Goal: Information Seeking & Learning: Learn about a topic

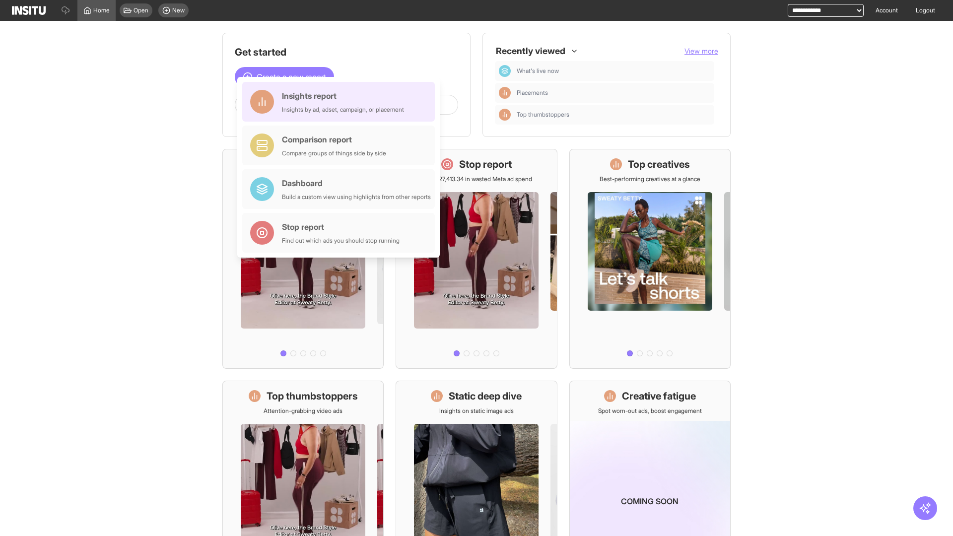
click at [341, 102] on div "Insights report Insights by ad, adset, campaign, or placement" at bounding box center [343, 102] width 122 height 24
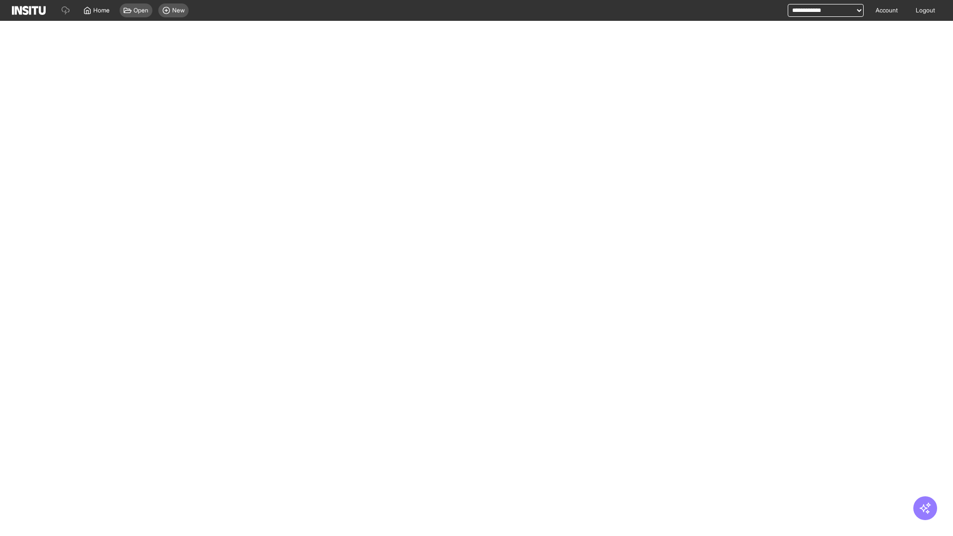
select select "**"
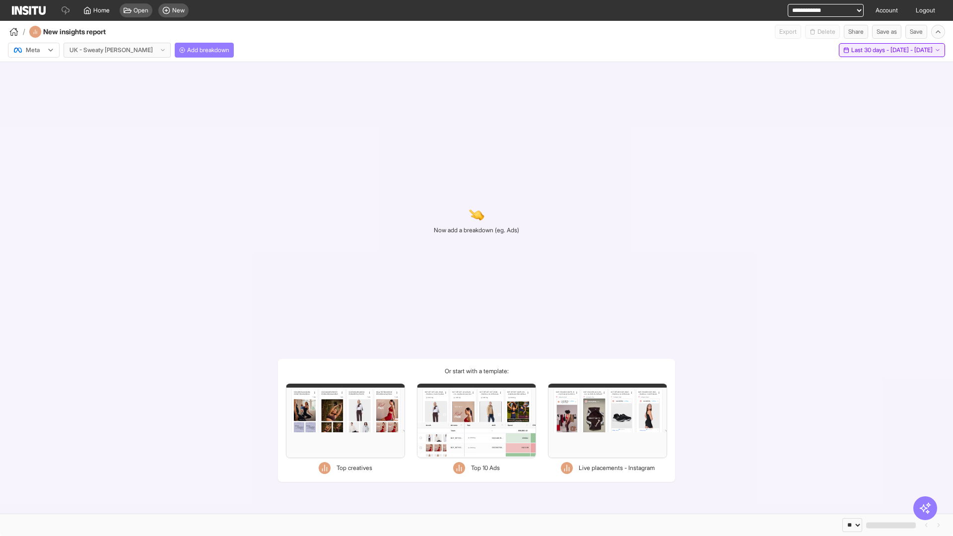
click at [871, 50] on span "Last 30 days - [DATE] - [DATE]" at bounding box center [891, 50] width 81 height 8
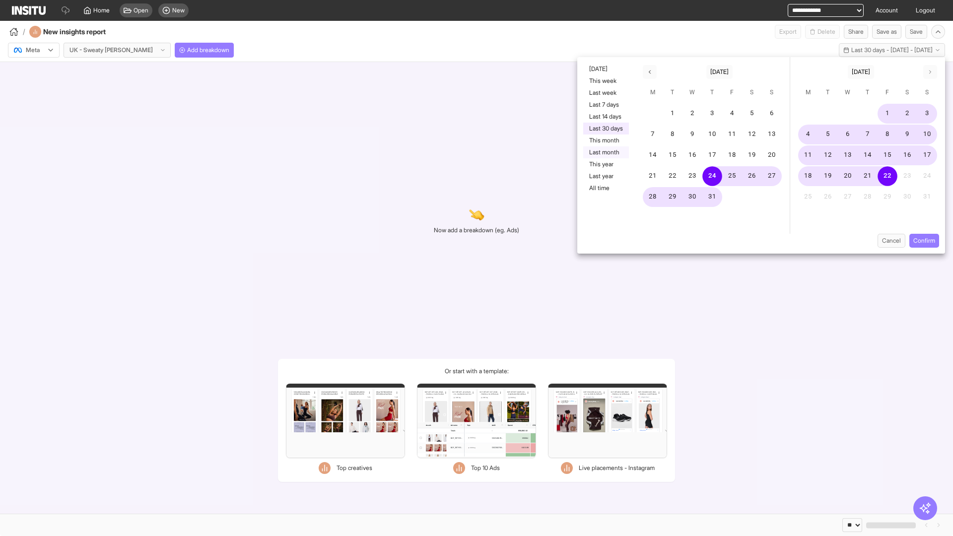
click at [605, 152] on button "Last month" at bounding box center [606, 152] width 46 height 12
